Goal: Task Accomplishment & Management: Use online tool/utility

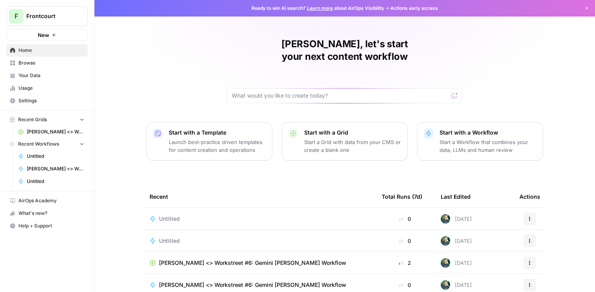
click at [39, 77] on span "Your Data" at bounding box center [52, 75] width 66 height 7
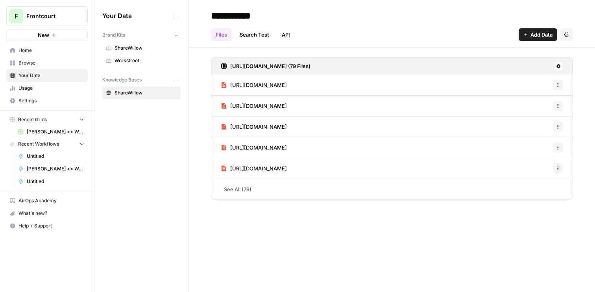
click at [127, 56] on link "Workstreet" at bounding box center [141, 60] width 78 height 13
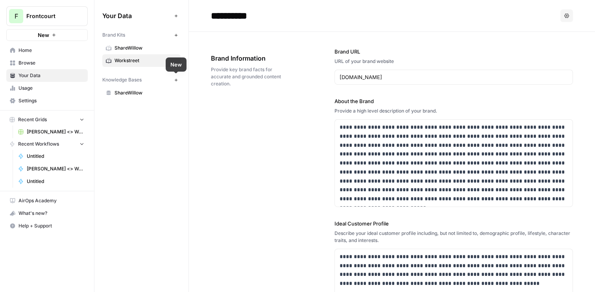
click at [176, 83] on button "New" at bounding box center [175, 79] width 9 height 9
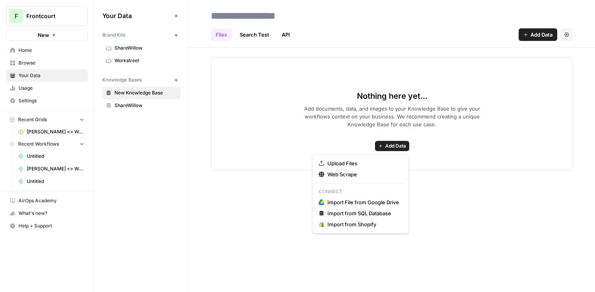
click at [394, 146] on span "Add Data" at bounding box center [395, 146] width 21 height 7
click at [376, 202] on span "Import File from Google Drive" at bounding box center [364, 202] width 72 height 8
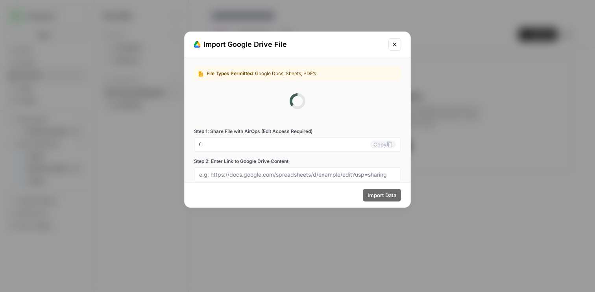
type input "[EMAIL_ADDRESS][DOMAIN_NAME]"
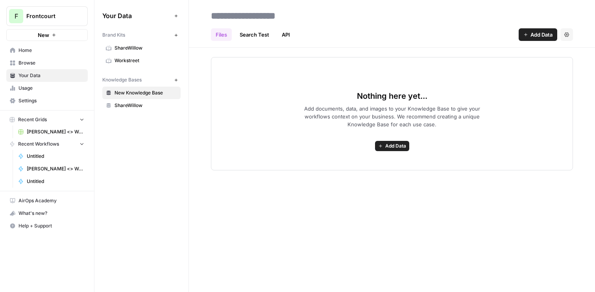
click at [391, 140] on div "Nothing here yet... Add documents, data, and images to your Knowledge Base to g…" at bounding box center [392, 113] width 362 height 113
click at [391, 145] on span "Add Data" at bounding box center [395, 146] width 21 height 7
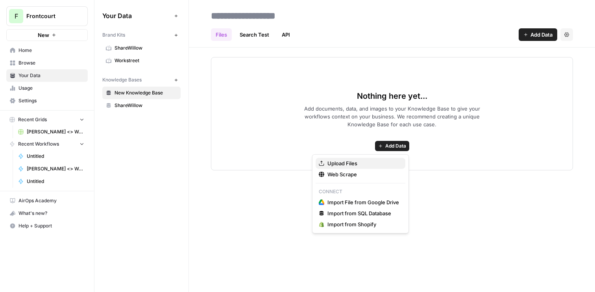
click at [378, 159] on button "Upload Files" at bounding box center [361, 163] width 90 height 11
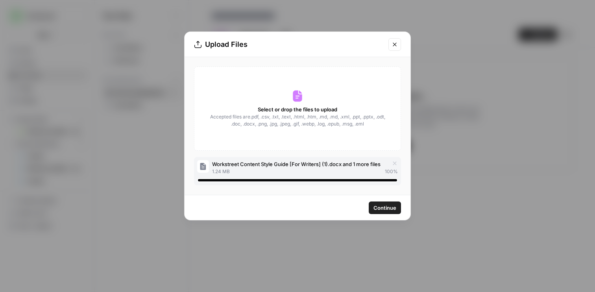
click at [387, 205] on span "Continue" at bounding box center [385, 208] width 23 height 8
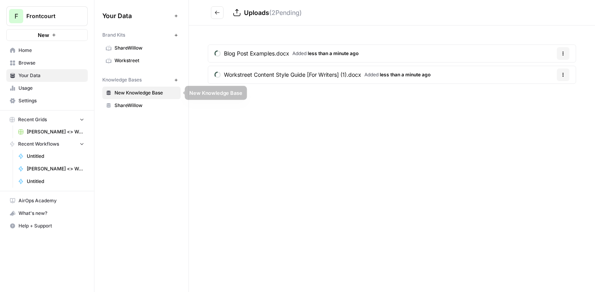
click at [159, 94] on span "New Knowledge Base" at bounding box center [146, 92] width 63 height 7
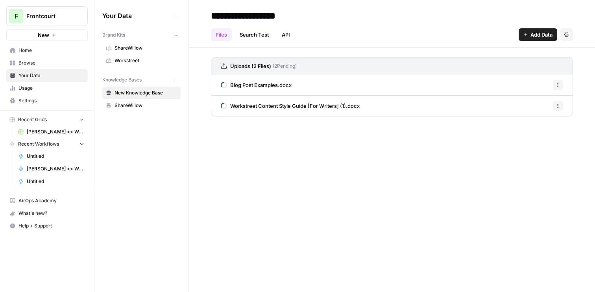
click at [290, 16] on input "**********" at bounding box center [271, 16] width 126 height 16
type input "**********"
click at [397, 184] on div "**********" at bounding box center [392, 146] width 406 height 292
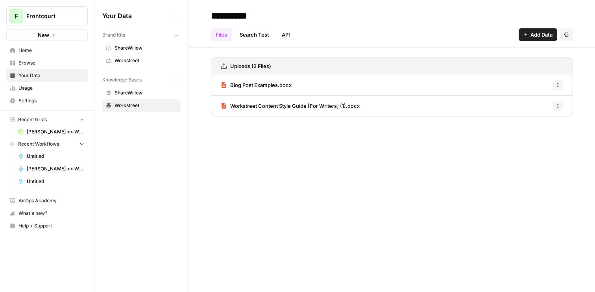
click at [51, 51] on span "Home" at bounding box center [52, 50] width 66 height 7
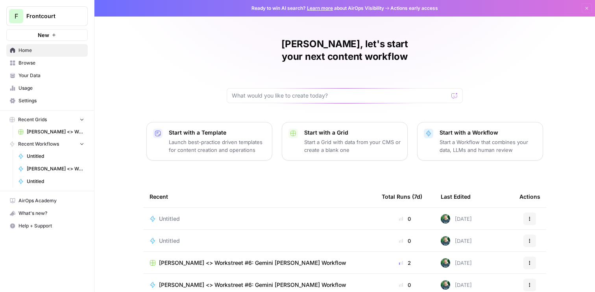
click at [43, 63] on span "Browse" at bounding box center [52, 62] width 66 height 7
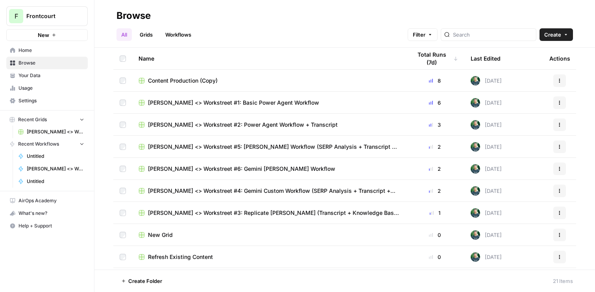
click at [41, 73] on span "Your Data" at bounding box center [52, 75] width 66 height 7
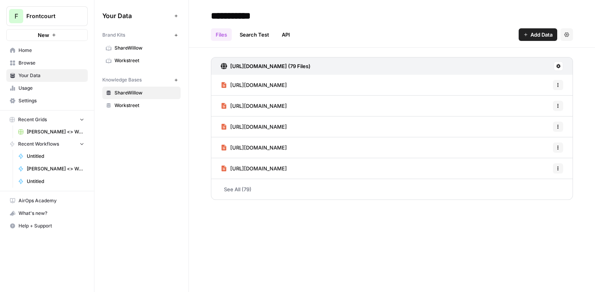
click at [43, 85] on span "Usage" at bounding box center [52, 88] width 66 height 7
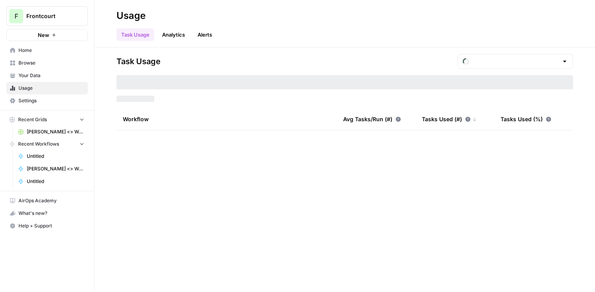
type input "August Included Tasks"
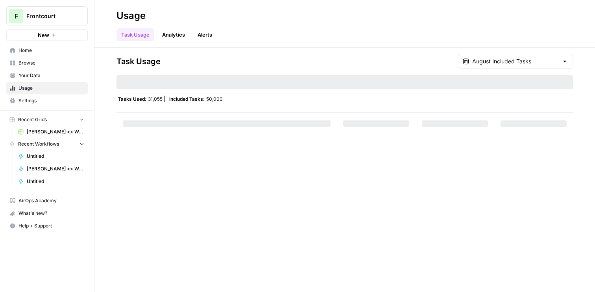
scroll to position [54, 0]
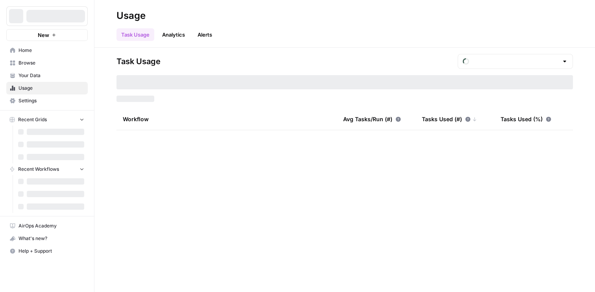
type input "August Included Tasks"
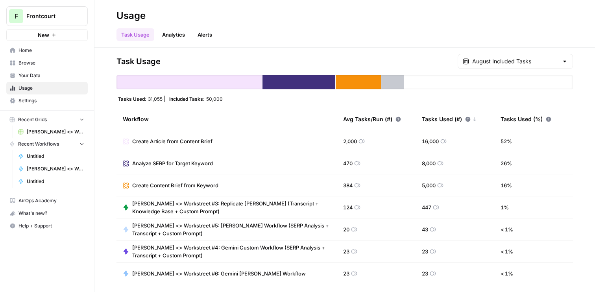
click at [40, 61] on span "Browse" at bounding box center [52, 62] width 66 height 7
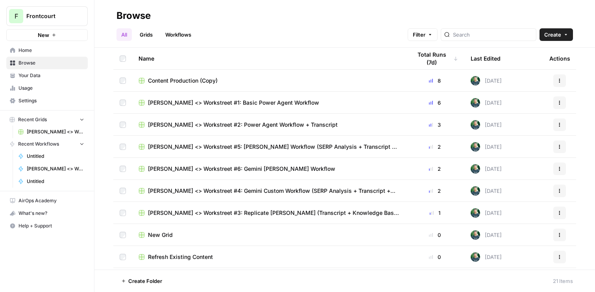
click at [36, 53] on span "Home" at bounding box center [52, 50] width 66 height 7
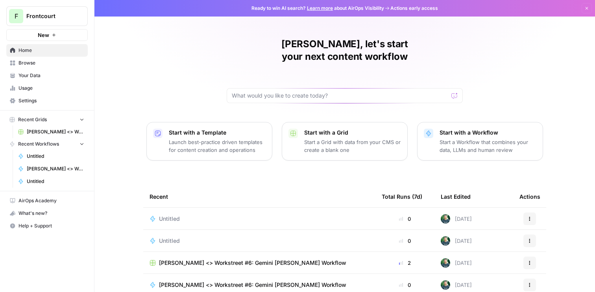
click at [221, 259] on span "[PERSON_NAME] <> Workstreet #6: Gemini [PERSON_NAME] Workflow" at bounding box center [252, 263] width 187 height 8
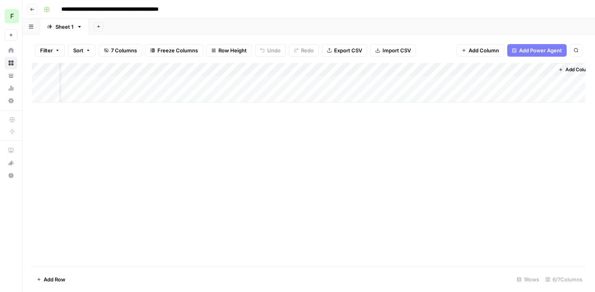
scroll to position [0, 65]
click at [534, 81] on div "Add Column" at bounding box center [309, 82] width 554 height 39
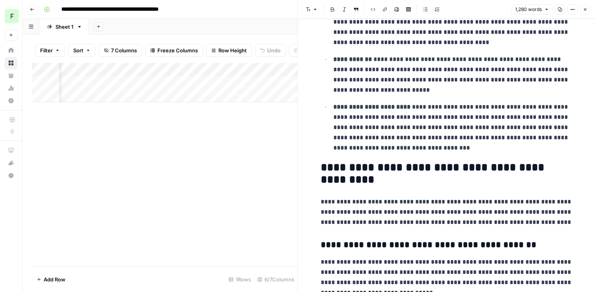
scroll to position [405, 0]
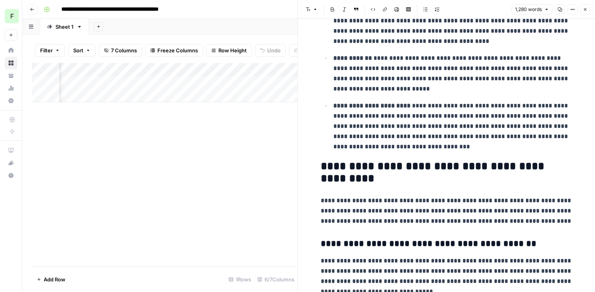
click at [586, 7] on icon "button" at bounding box center [585, 9] width 5 height 5
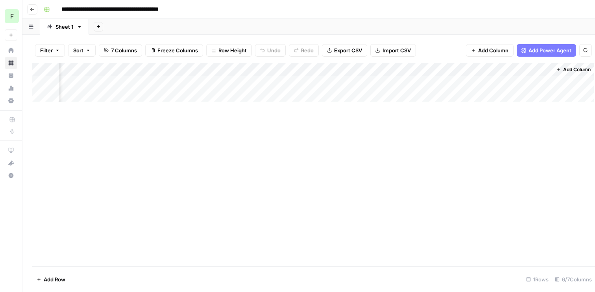
scroll to position [0, 56]
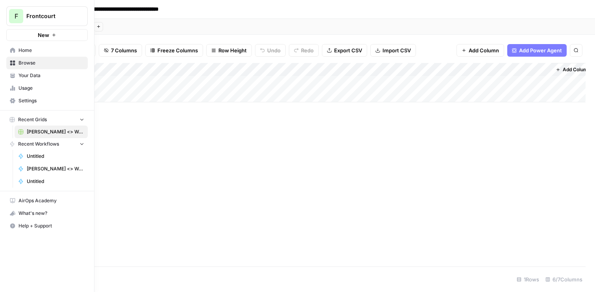
click at [30, 72] on span "Your Data" at bounding box center [52, 75] width 66 height 7
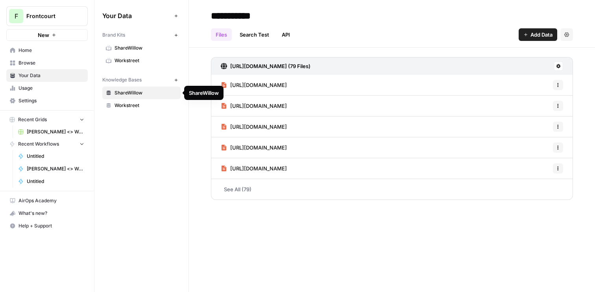
click at [131, 102] on span "Workstreet" at bounding box center [146, 105] width 63 height 7
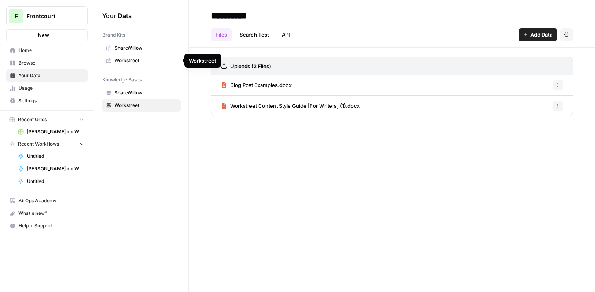
click at [134, 59] on span "Workstreet" at bounding box center [146, 60] width 63 height 7
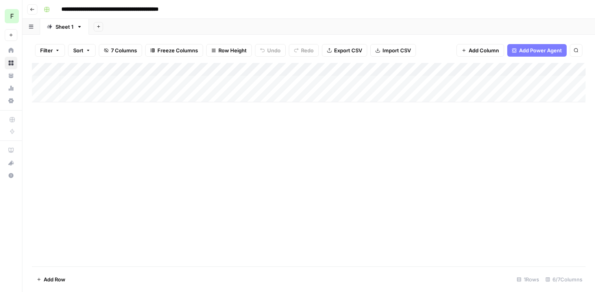
scroll to position [0, 65]
click at [532, 83] on div "Add Column" at bounding box center [309, 82] width 554 height 39
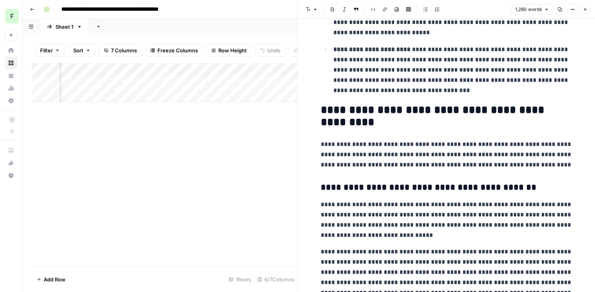
scroll to position [516, 0]
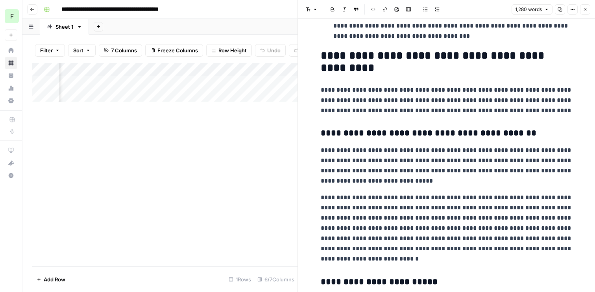
click at [561, 11] on icon "button" at bounding box center [560, 9] width 5 height 5
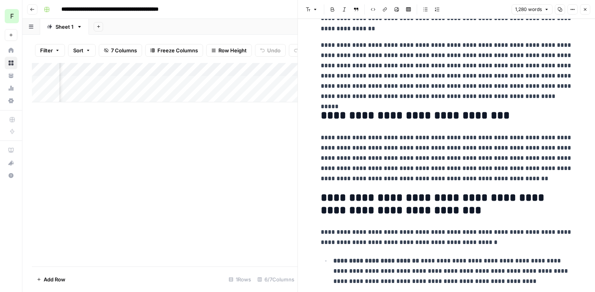
scroll to position [0, 0]
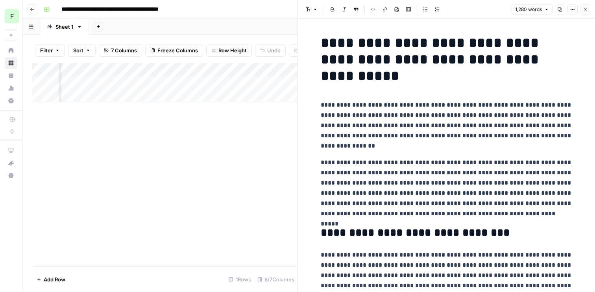
click at [558, 12] on button "Copy" at bounding box center [560, 9] width 10 height 10
click at [508, 40] on h1 "**********" at bounding box center [447, 60] width 252 height 50
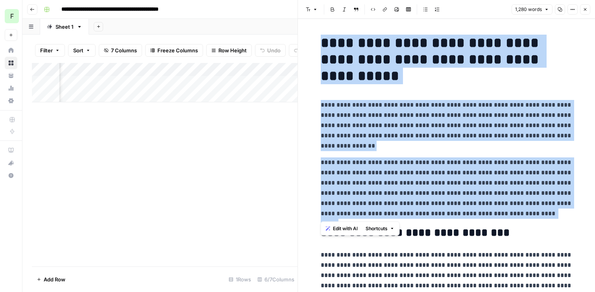
drag, startPoint x: 323, startPoint y: 39, endPoint x: 520, endPoint y: 211, distance: 261.7
click at [520, 211] on p "**********" at bounding box center [447, 187] width 252 height 61
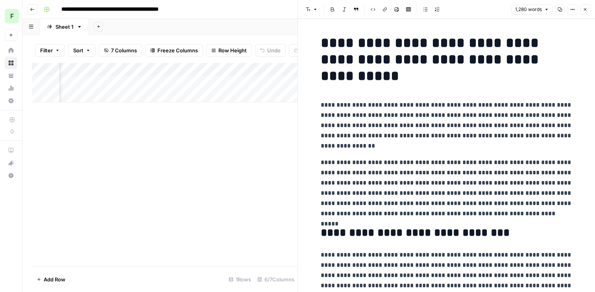
click at [585, 11] on icon "button" at bounding box center [585, 9] width 5 height 5
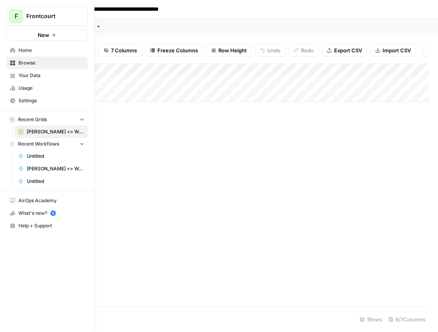
click at [15, 50] on icon at bounding box center [13, 51] width 6 height 6
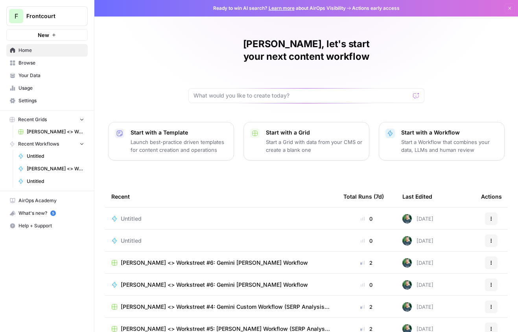
click at [337, 138] on p "Start a Grid with data from your CMS or create a blank one" at bounding box center [314, 146] width 97 height 16
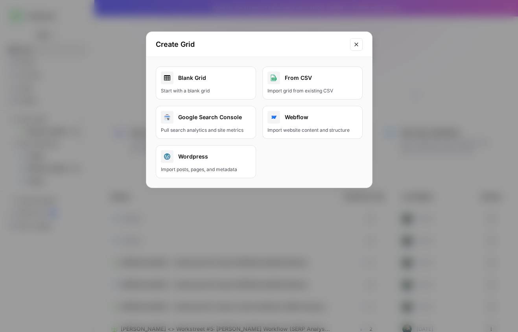
click at [403, 109] on div "Create Grid Blank Grid Start with a blank grid From CSV Import grid from existi…" at bounding box center [259, 166] width 518 height 332
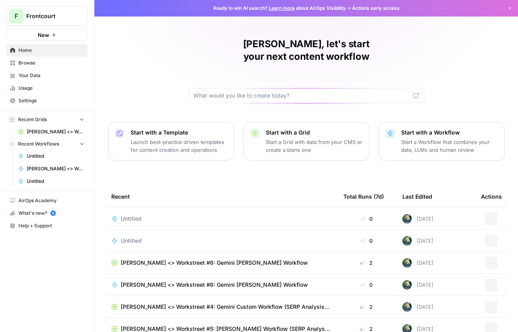
click at [403, 129] on p "Start with a Workflow" at bounding box center [450, 133] width 97 height 8
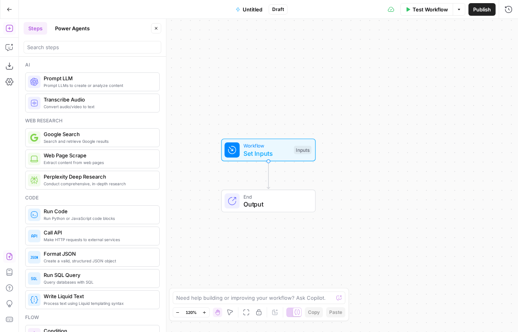
click at [9, 258] on icon "button" at bounding box center [10, 257] width 8 height 8
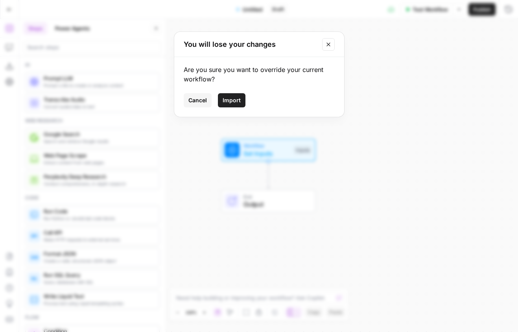
click at [237, 100] on span "Import" at bounding box center [232, 100] width 18 height 8
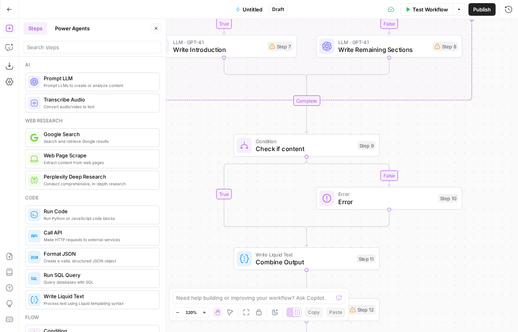
click at [256, 8] on span "Untitled" at bounding box center [253, 10] width 20 height 8
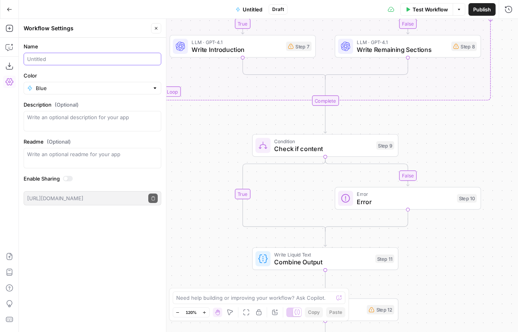
click at [78, 58] on input "Name" at bounding box center [92, 59] width 131 height 8
type input "Airdna Output"
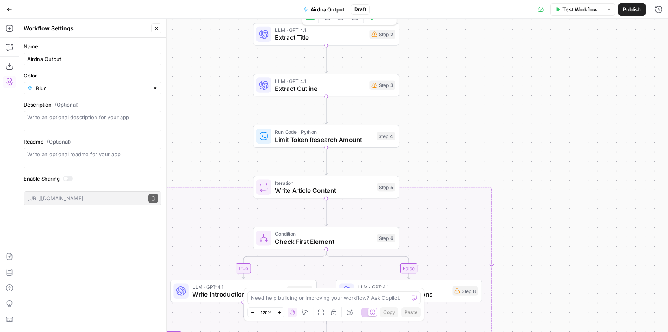
click at [380, 36] on div "Step 2" at bounding box center [382, 34] width 26 height 9
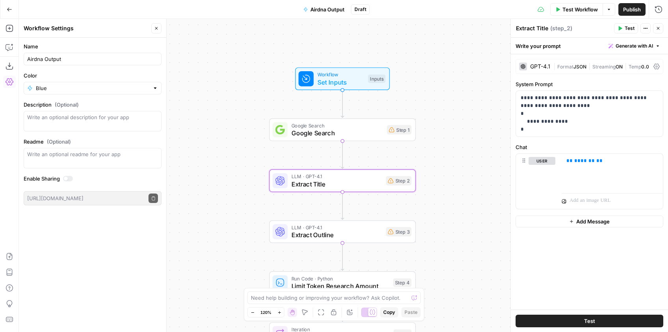
click at [68, 177] on div at bounding box center [68, 179] width 10 height 6
click at [156, 198] on button "Copy public execute URL" at bounding box center [152, 198] width 9 height 9
